Goal: Navigation & Orientation: Find specific page/section

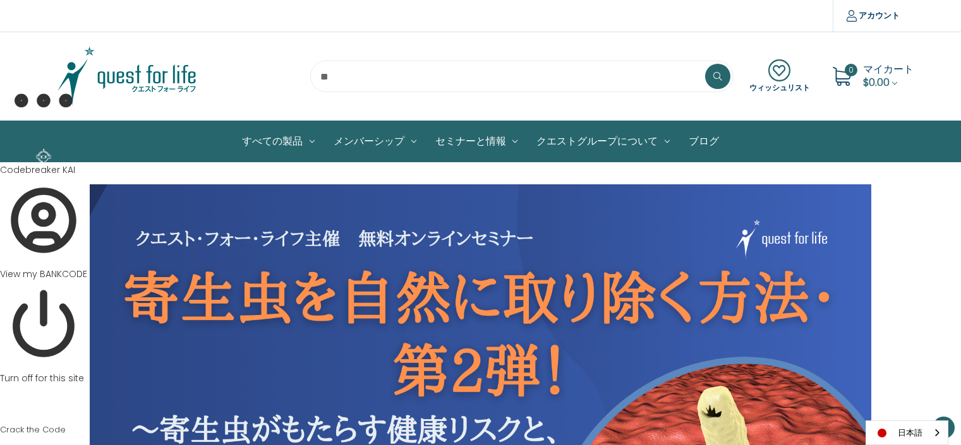
scroll to position [1137, 0]
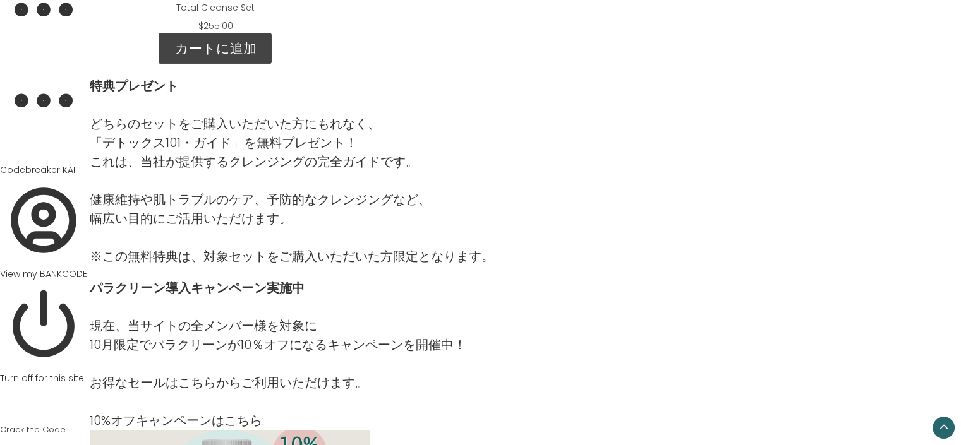
scroll to position [1229, 0]
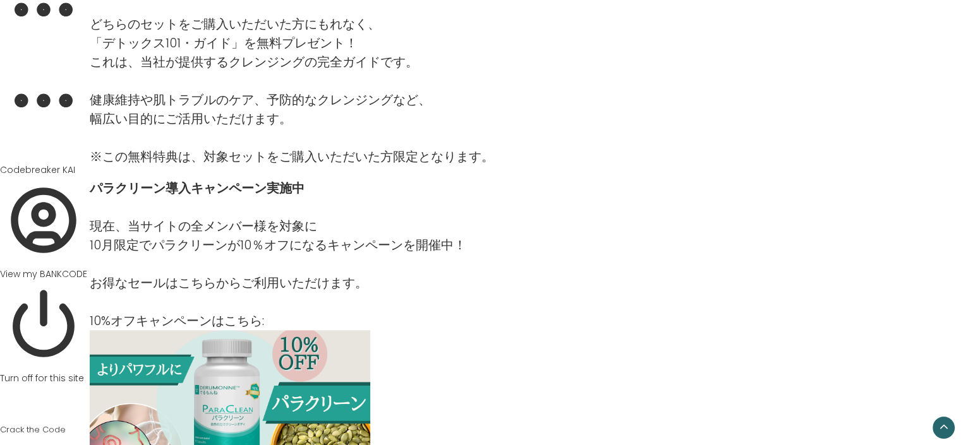
drag, startPoint x: 964, startPoint y: 60, endPoint x: 969, endPoint y: 284, distance: 224.3
click at [255, 371] on img at bounding box center [230, 409] width 280 height 158
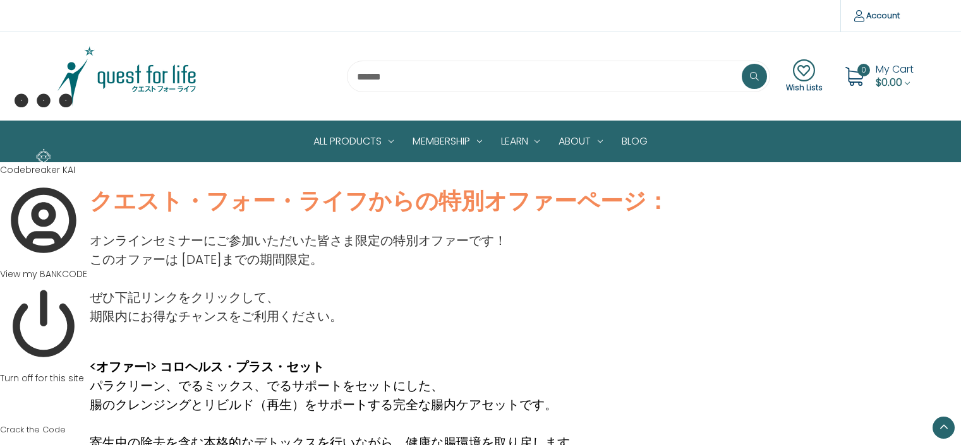
scroll to position [1229, 0]
